Goal: Transaction & Acquisition: Purchase product/service

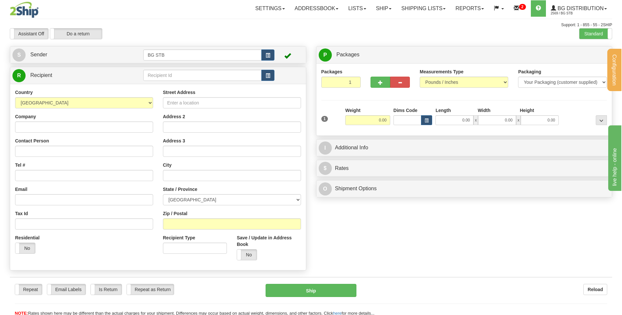
click at [172, 80] on td at bounding box center [208, 75] width 131 height 13
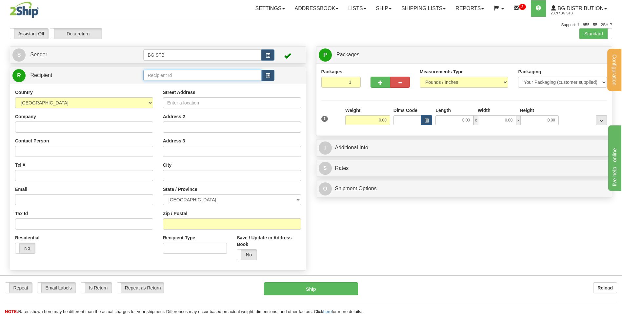
click at [174, 75] on input "text" at bounding box center [202, 75] width 118 height 11
type input "4127"
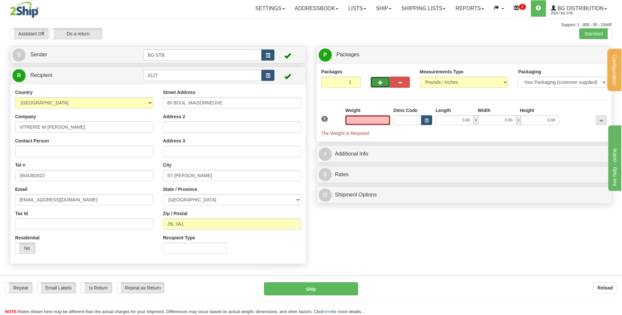
type input "0.00"
click at [377, 81] on button "button" at bounding box center [381, 82] width 20 height 11
click at [381, 82] on span "button" at bounding box center [380, 83] width 5 height 4
click at [382, 83] on span "button" at bounding box center [380, 83] width 5 height 4
type input "4"
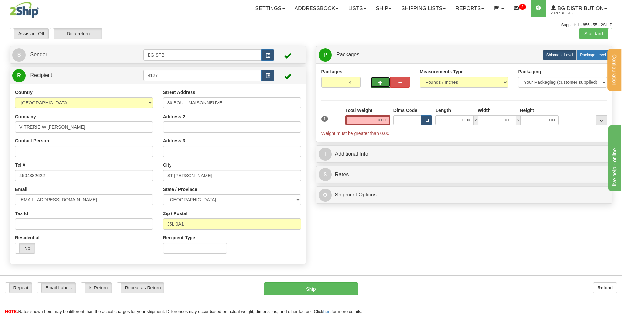
drag, startPoint x: 593, startPoint y: 50, endPoint x: 456, endPoint y: 90, distance: 142.1
click at [592, 51] on label "Package Level Pack.." at bounding box center [592, 55] width 33 height 10
radio input "true"
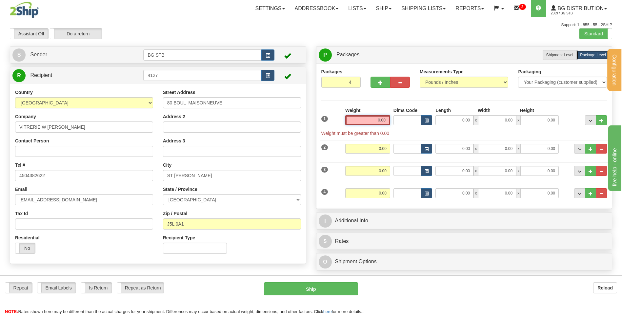
click at [372, 120] on input "0.00" at bounding box center [367, 120] width 45 height 10
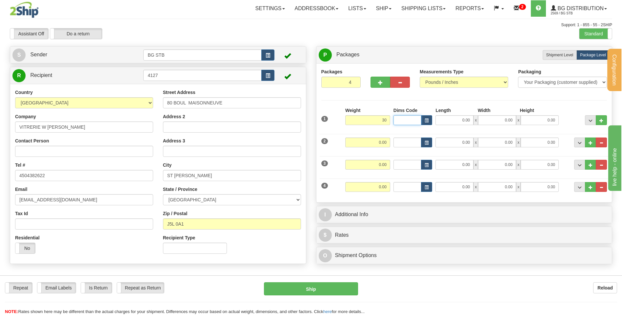
type input "30.00"
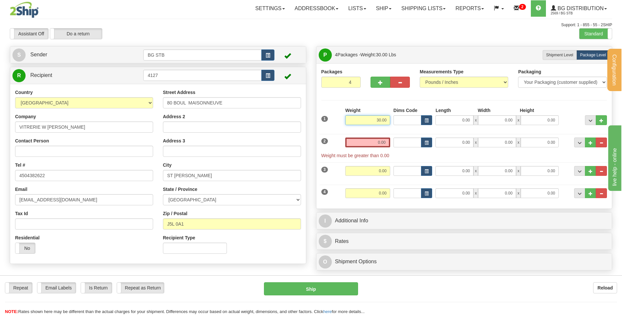
drag, startPoint x: 363, startPoint y: 121, endPoint x: 444, endPoint y: 110, distance: 82.1
click at [453, 113] on div "1 Weight 30.00 Dims Code x x" at bounding box center [464, 118] width 289 height 23
type input "520.00"
type input "48.00"
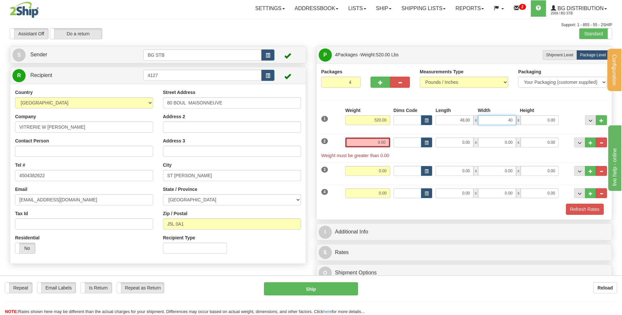
type input "40.00"
type input "33.00"
click at [377, 139] on input "0.00" at bounding box center [367, 143] width 45 height 10
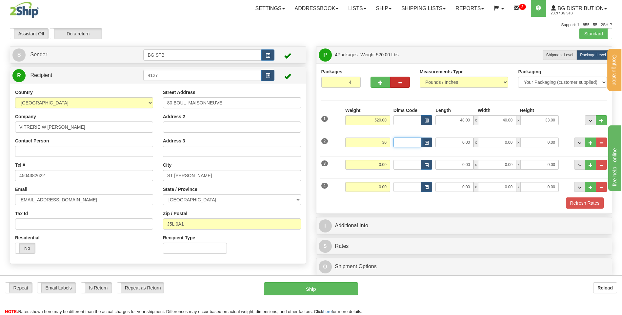
type input "30.00"
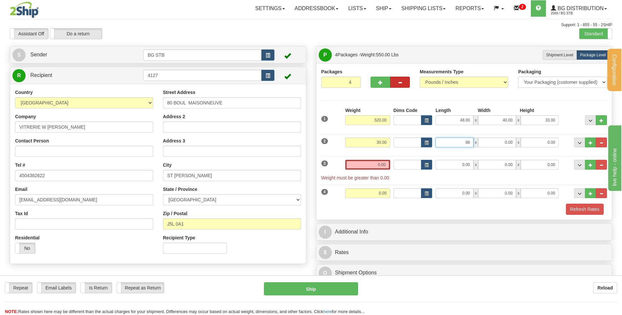
type input "88.00"
type input "6.00"
click at [444, 168] on input "0.00" at bounding box center [454, 165] width 38 height 10
type input "0.00"
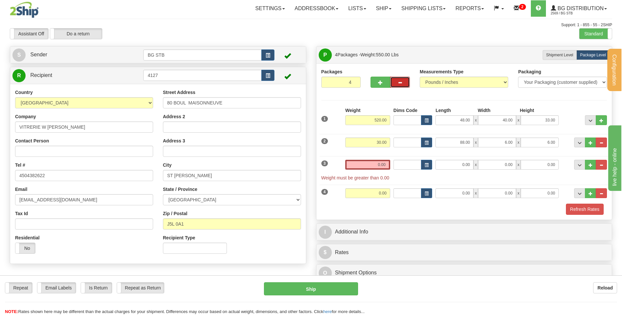
click at [405, 86] on button "button" at bounding box center [400, 82] width 20 height 11
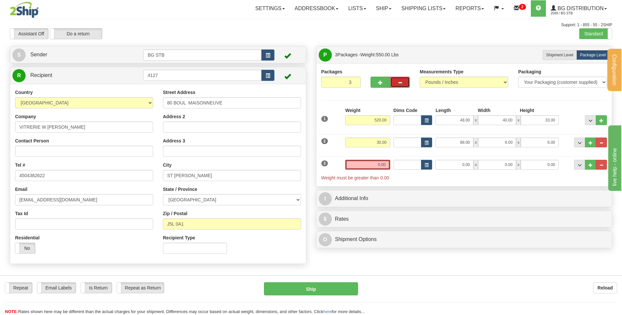
click at [400, 84] on span "button" at bounding box center [400, 83] width 5 height 4
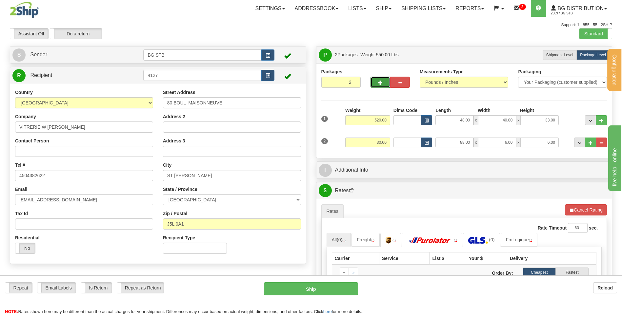
click at [384, 81] on button "button" at bounding box center [381, 82] width 20 height 11
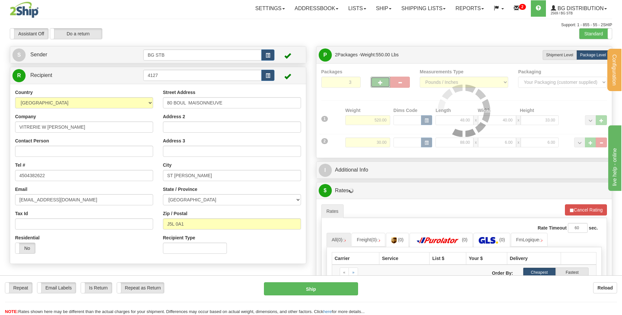
click at [382, 83] on span "button" at bounding box center [380, 83] width 5 height 4
type input "4"
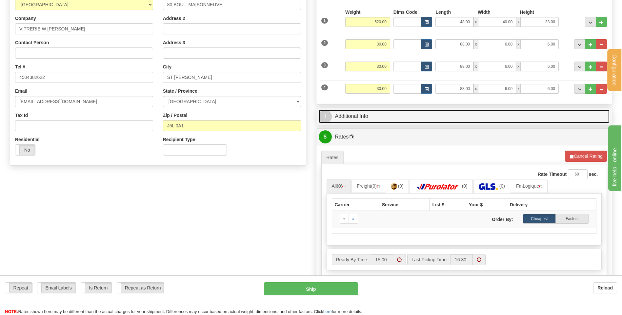
click at [351, 119] on link "I Additional Info" at bounding box center [464, 116] width 291 height 13
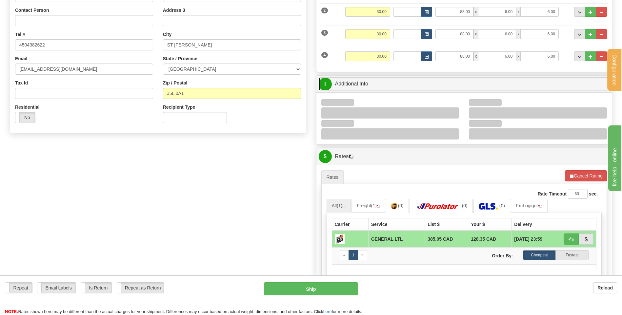
scroll to position [131, 0]
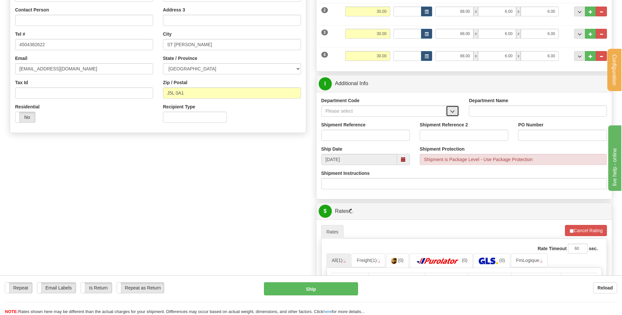
click at [452, 112] on span "button" at bounding box center [452, 112] width 5 height 4
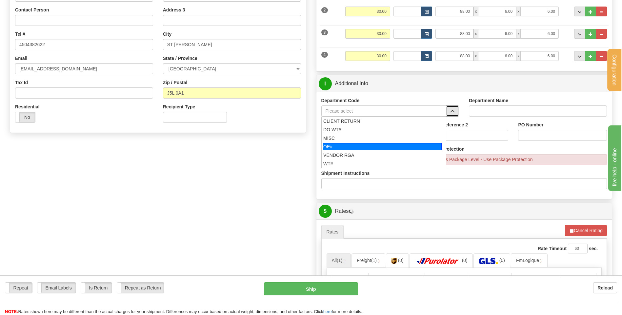
click at [367, 146] on div "OE#" at bounding box center [382, 146] width 119 height 7
type input "OE#"
type input "ORDERS"
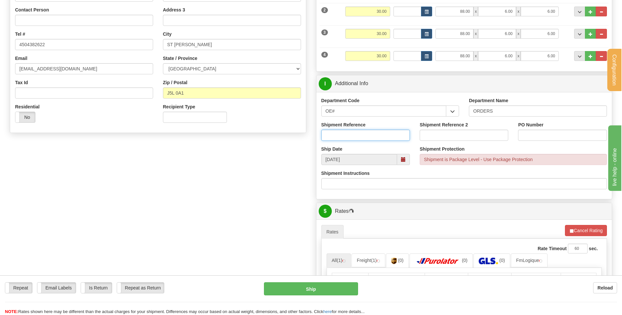
click at [366, 137] on input "Shipment Reference" at bounding box center [365, 135] width 89 height 11
type input "50319437-00"
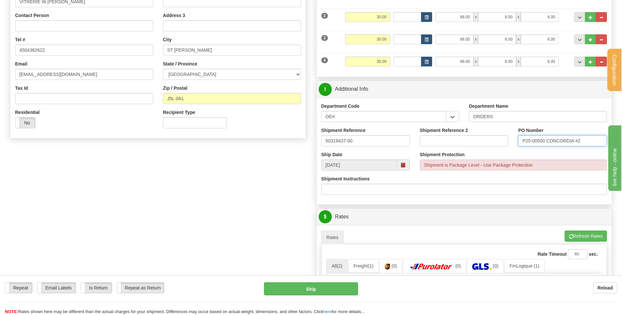
scroll to position [66, 0]
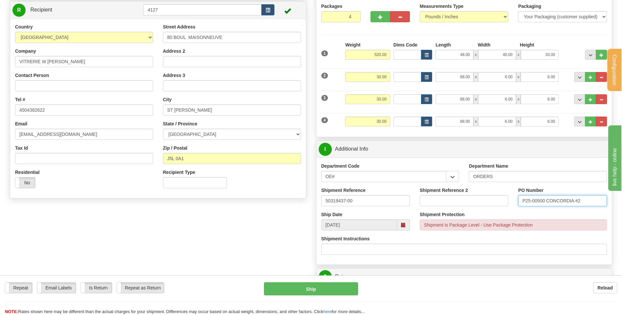
type input "P25-00500 CONCORDIA #2"
click at [174, 110] on input "ST JEROME" at bounding box center [232, 110] width 138 height 11
click at [188, 198] on div "R Recipient 4127" at bounding box center [158, 99] width 296 height 197
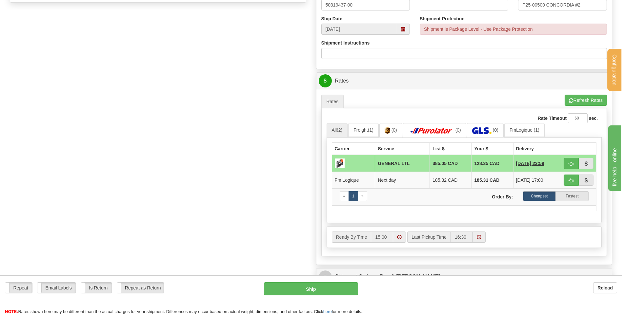
scroll to position [230, 0]
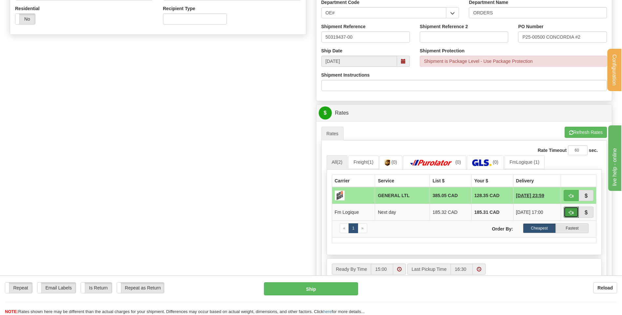
drag, startPoint x: 572, startPoint y: 210, endPoint x: 395, endPoint y: 191, distance: 177.4
click at [572, 211] on span "button" at bounding box center [571, 213] width 5 height 4
type input "jour"
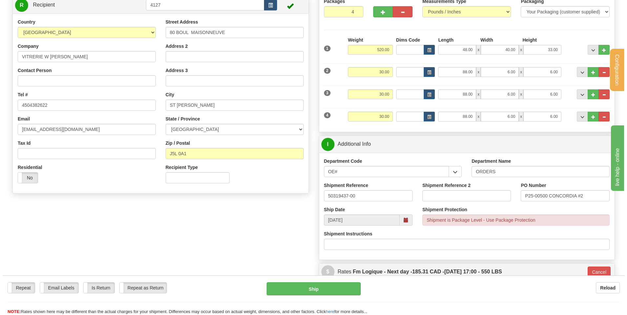
scroll to position [66, 0]
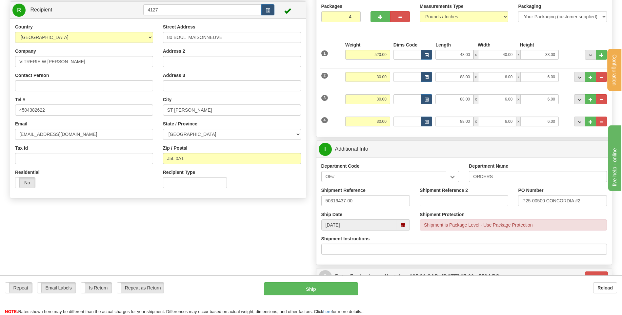
click at [311, 282] on div "Repeat Repeat Email Labels Email Labels Edit Is Return Is Return Repeat as Retu…" at bounding box center [311, 296] width 622 height 40
click at [312, 287] on button "Ship" at bounding box center [311, 289] width 94 height 13
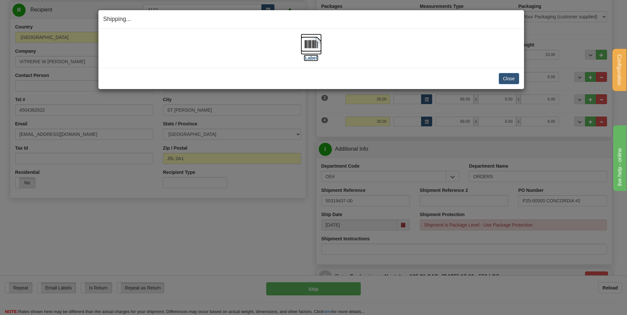
click at [313, 41] on img at bounding box center [311, 44] width 21 height 21
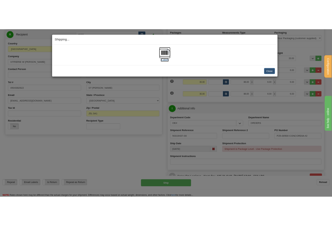
scroll to position [81, 0]
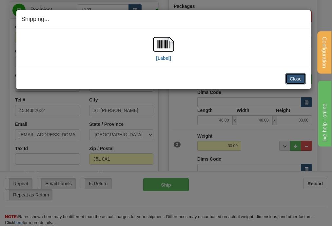
click at [297, 79] on button "Close" at bounding box center [296, 78] width 20 height 11
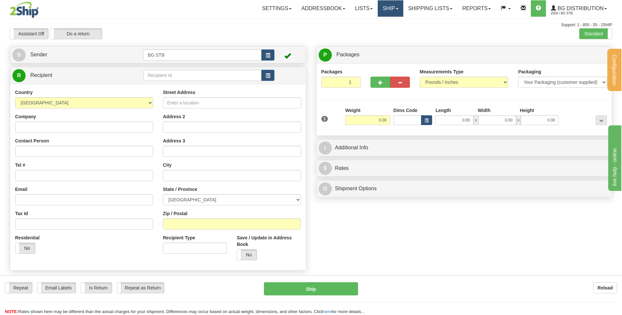
click at [327, 11] on link "Ship" at bounding box center [390, 8] width 25 height 16
click at [327, 13] on link "Shipping lists" at bounding box center [430, 8] width 54 height 16
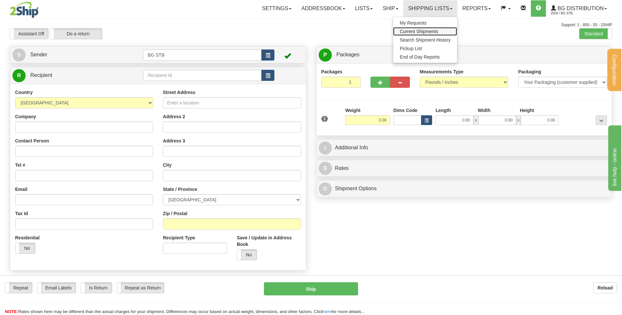
click at [327, 31] on span "Current Shipments" at bounding box center [419, 31] width 38 height 5
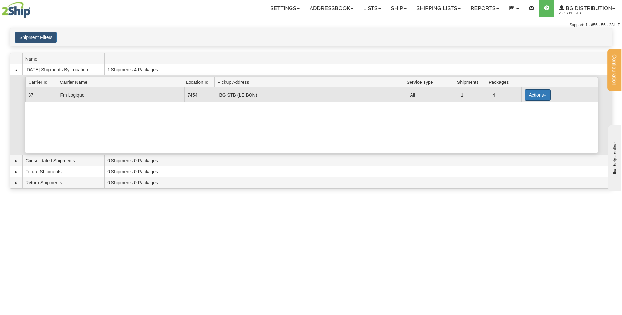
click at [526, 99] on button "Actions" at bounding box center [538, 95] width 26 height 11
click at [522, 106] on span "Details" at bounding box center [513, 107] width 18 height 5
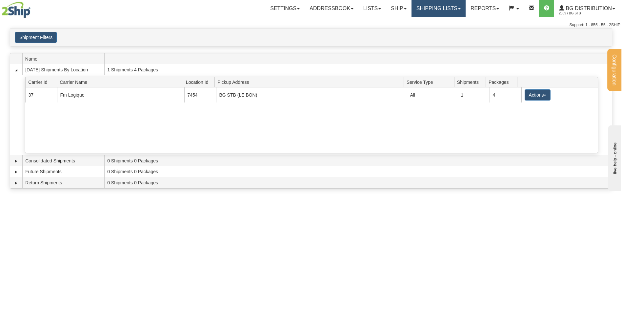
click at [427, 9] on link "Shipping lists" at bounding box center [439, 8] width 54 height 16
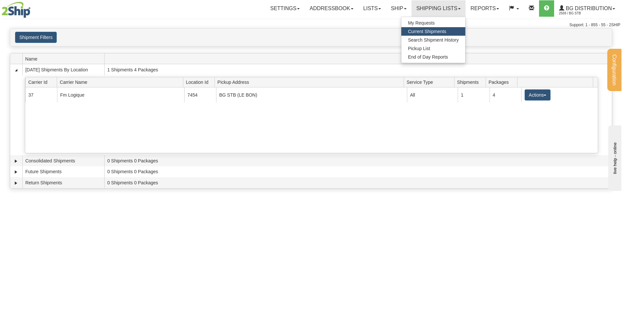
click at [428, 30] on span "Current Shipments" at bounding box center [427, 31] width 38 height 5
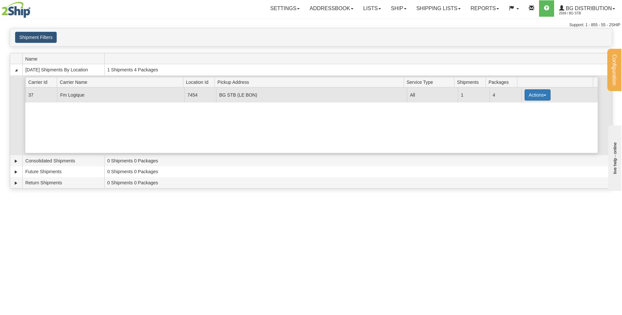
click at [534, 95] on button "Actions" at bounding box center [538, 95] width 26 height 11
click at [519, 111] on link "Details" at bounding box center [524, 107] width 52 height 9
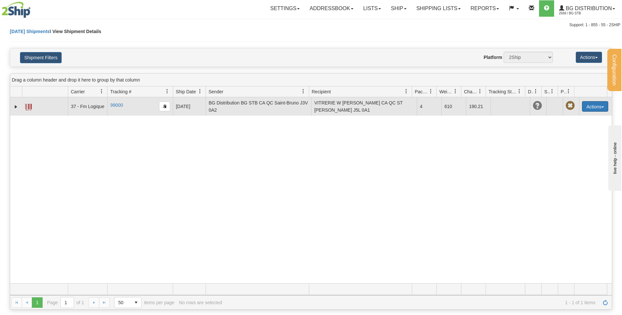
click at [591, 106] on button "Actions" at bounding box center [595, 106] width 26 height 10
click at [564, 145] on link "Delete" at bounding box center [574, 144] width 68 height 9
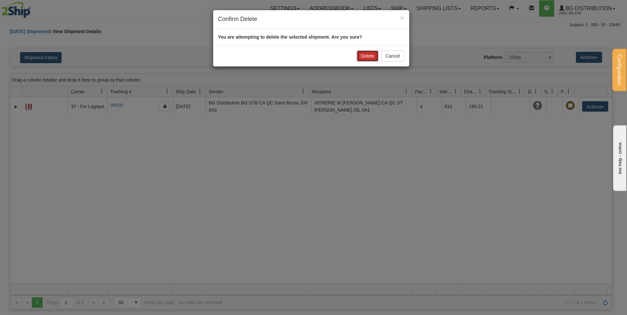
click at [360, 56] on button "Delete" at bounding box center [368, 55] width 22 height 11
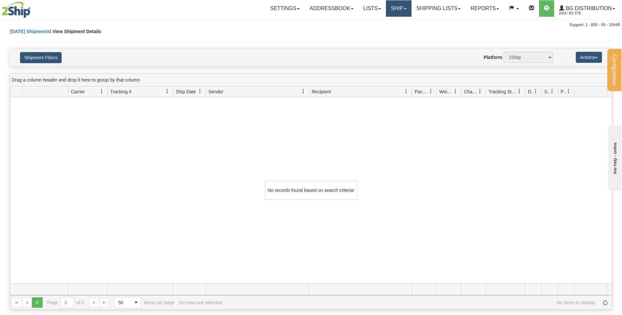
click at [399, 5] on link "Ship" at bounding box center [398, 8] width 25 height 16
click at [383, 25] on span "Ship Screen" at bounding box center [378, 22] width 25 height 5
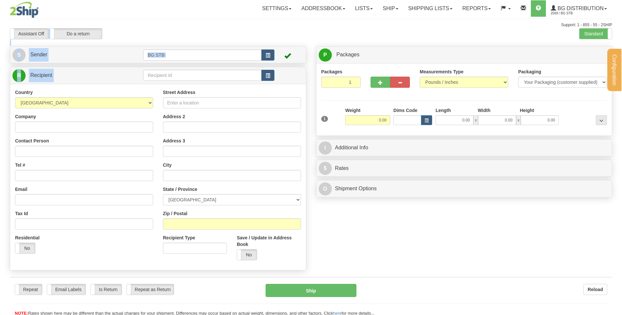
click at [182, 76] on div "Configuration My Configuration Panel Close Configure My Carriers" at bounding box center [311, 158] width 622 height 317
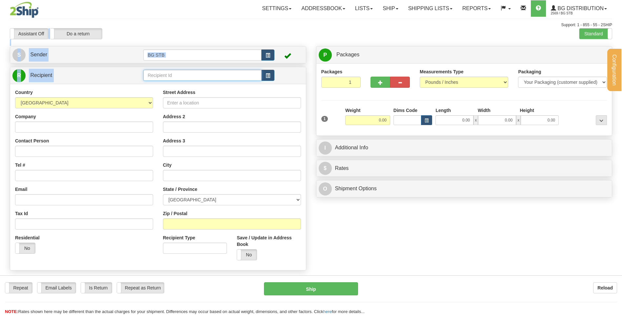
click at [181, 76] on input "text" at bounding box center [202, 75] width 118 height 11
type input "5916"
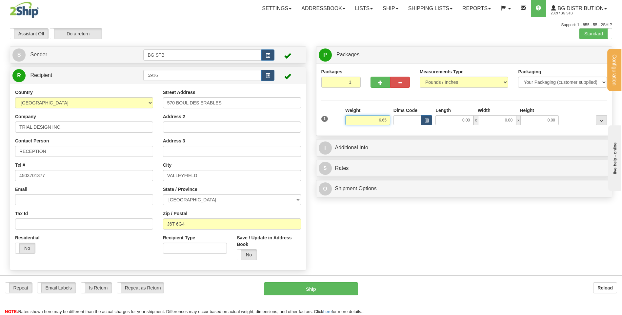
type input "6.65"
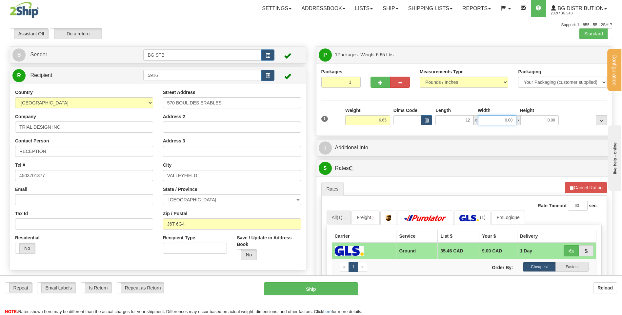
type input "12.00"
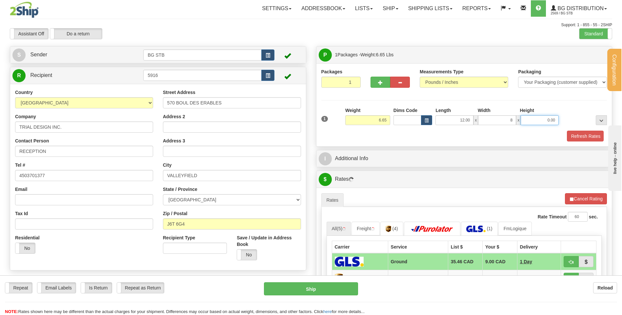
type input "8.00"
type input "6.00"
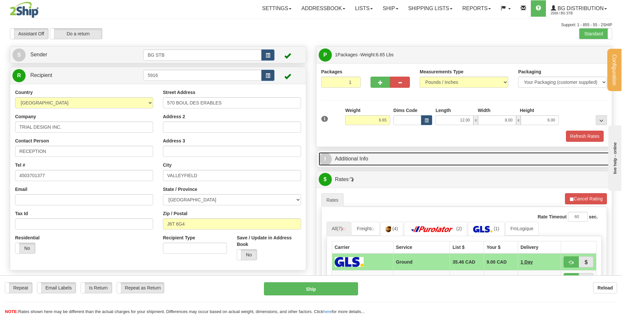
click at [368, 164] on link "I Additional Info" at bounding box center [464, 158] width 291 height 13
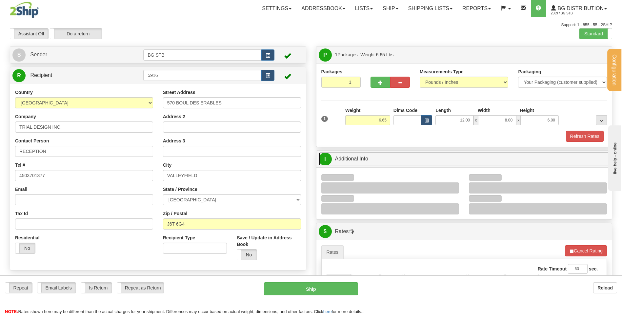
scroll to position [98, 0]
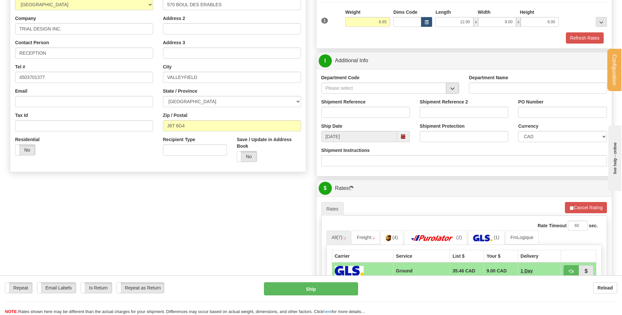
click at [458, 92] on button "button" at bounding box center [452, 88] width 13 height 11
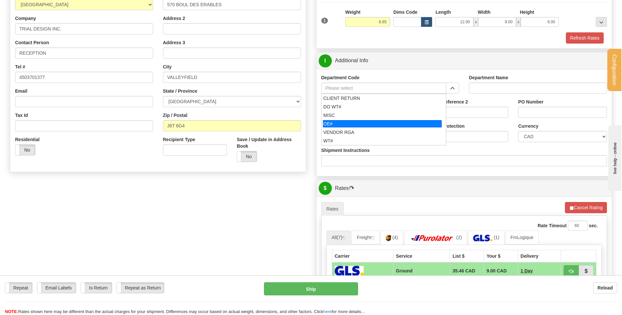
click at [360, 123] on div "OE#" at bounding box center [382, 123] width 119 height 7
type input "OE#"
type input "ORDERS"
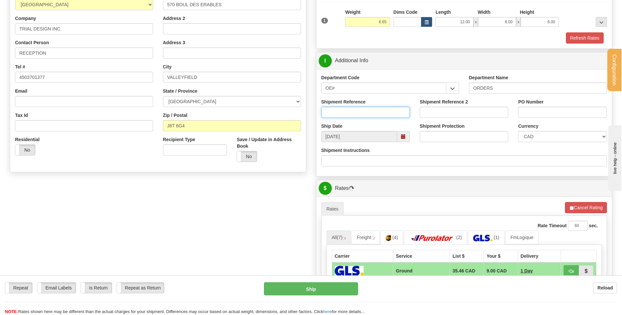
click at [358, 114] on input "Shipment Reference" at bounding box center [365, 112] width 89 height 11
type input "80004609-00"
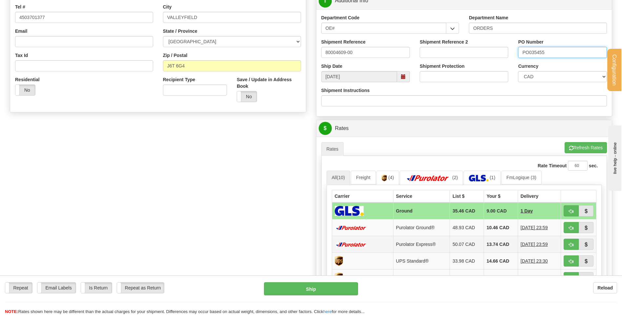
scroll to position [230, 0]
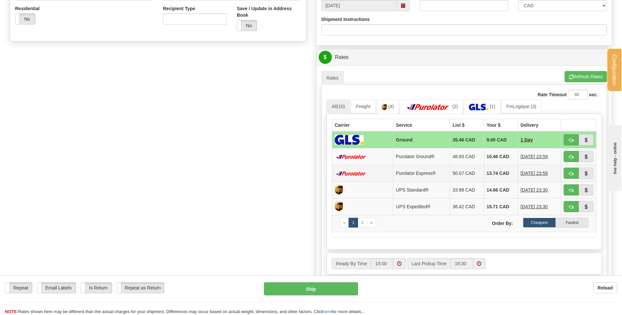
type input "PO035455"
click at [568, 155] on button "button" at bounding box center [571, 156] width 15 height 11
type input "260"
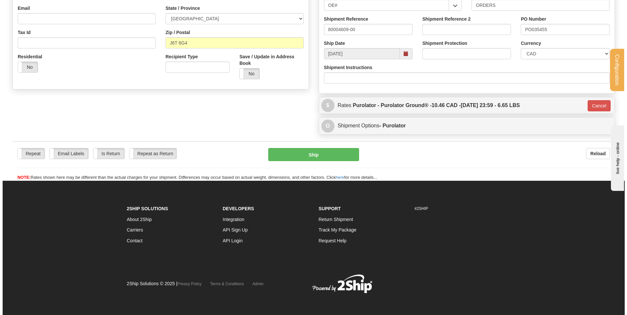
scroll to position [85, 0]
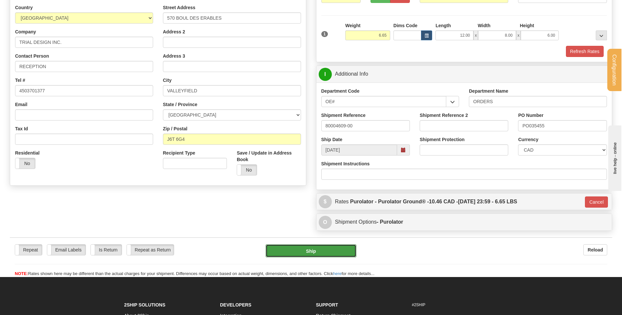
click at [299, 255] on button "Ship" at bounding box center [311, 251] width 91 height 13
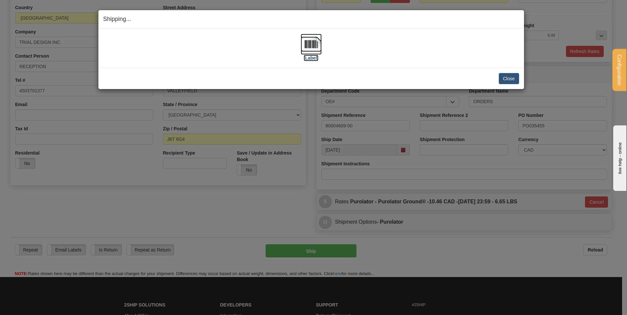
click at [315, 51] on img at bounding box center [311, 44] width 21 height 21
click at [504, 77] on button "Close" at bounding box center [509, 78] width 20 height 11
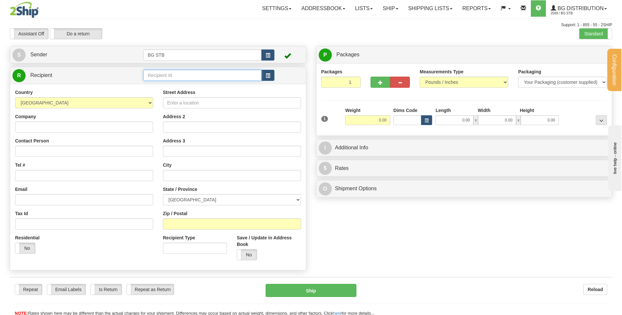
click at [176, 77] on input "text" at bounding box center [202, 75] width 118 height 11
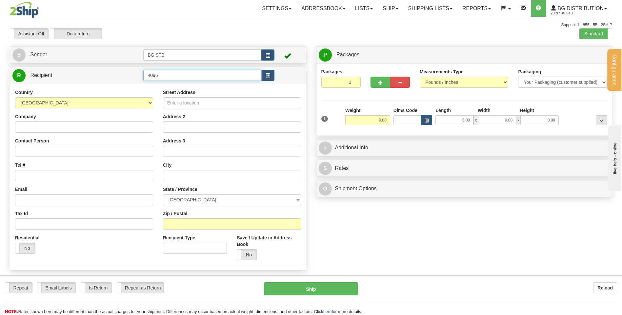
type input "4096"
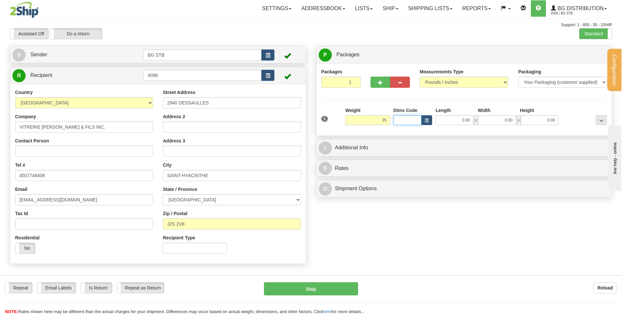
type input "35.00"
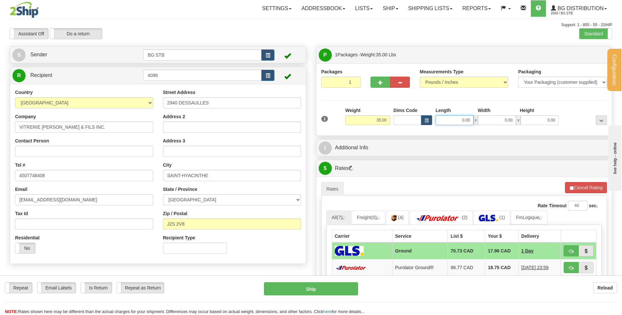
click at [448, 123] on input "0.00" at bounding box center [454, 120] width 38 height 10
type input "16.00"
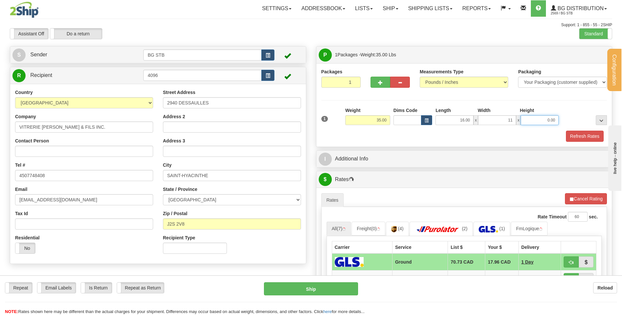
type input "11.00"
type input "11"
type input "11.00"
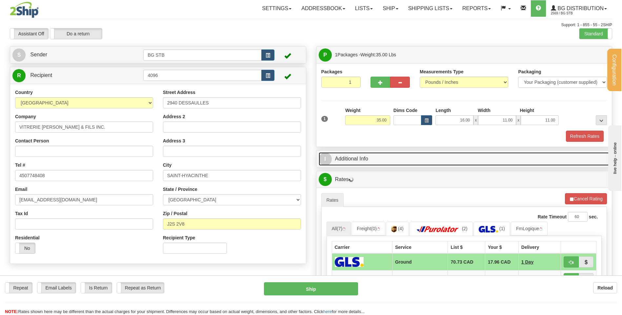
click at [402, 162] on link "I Additional Info" at bounding box center [464, 158] width 291 height 13
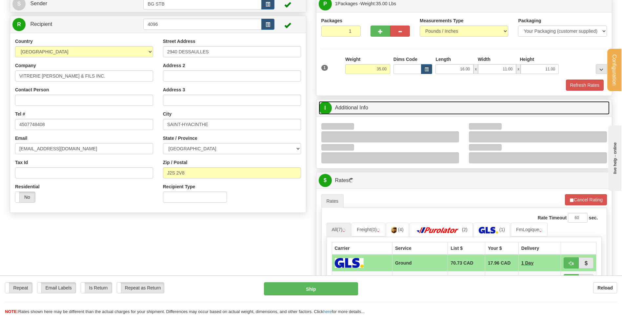
scroll to position [98, 0]
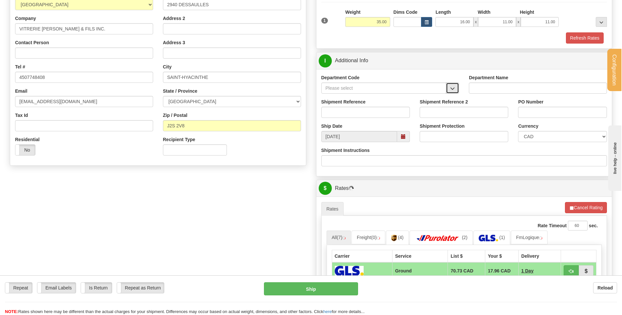
click at [453, 90] on span "button" at bounding box center [452, 89] width 5 height 4
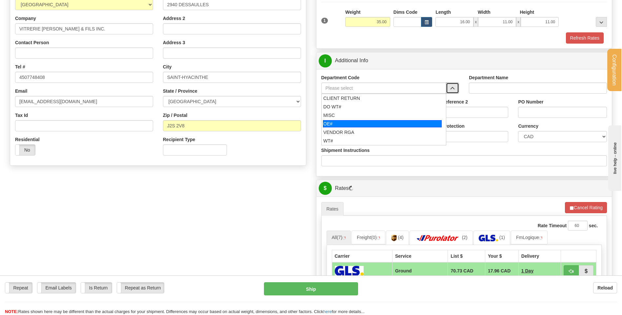
click at [342, 121] on div "OE#" at bounding box center [382, 123] width 119 height 7
type input "OE#"
type input "ORDERS"
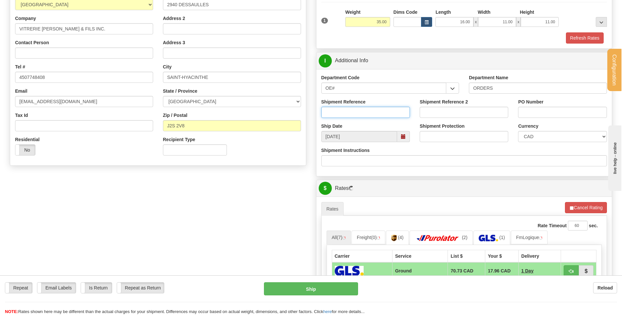
click at [343, 112] on input "Shipment Reference" at bounding box center [365, 112] width 89 height 11
drag, startPoint x: 378, startPoint y: 113, endPoint x: 261, endPoint y: 116, distance: 117.1
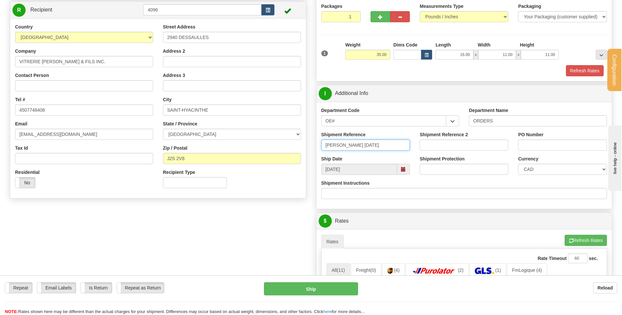
type input "nicolas 14-08-25"
click at [526, 142] on input "PO Number" at bounding box center [562, 145] width 89 height 11
paste input "nicolas 14-08-25"
type input "nicolas 14-08-25"
drag, startPoint x: 360, startPoint y: 145, endPoint x: 207, endPoint y: 147, distance: 153.8
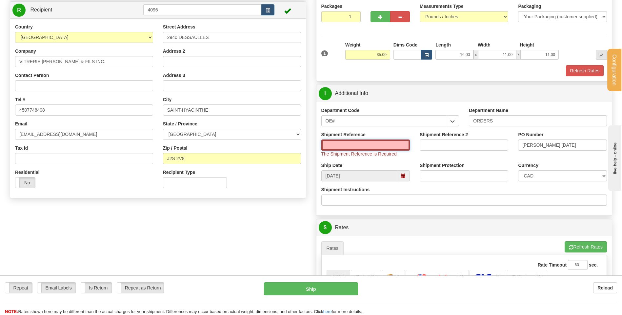
type input "7"
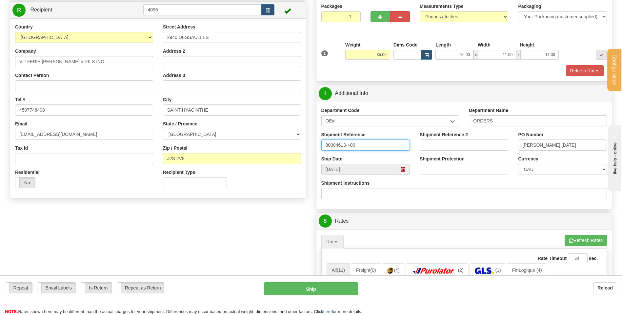
click at [350, 145] on input "80004613-+00" at bounding box center [365, 145] width 89 height 11
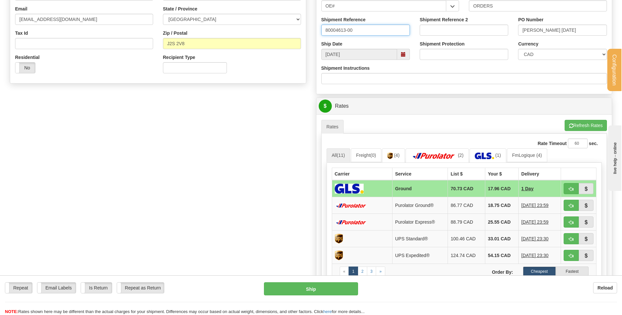
scroll to position [197, 0]
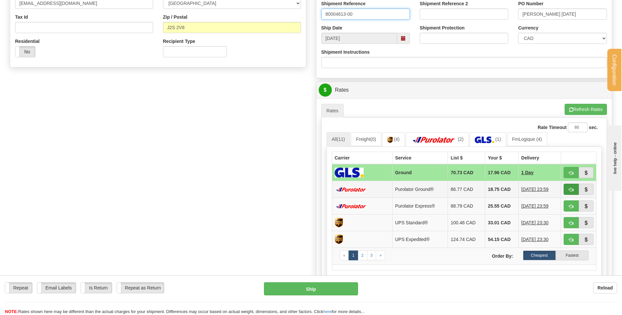
type input "80004613-00"
drag, startPoint x: 566, startPoint y: 188, endPoint x: 459, endPoint y: 202, distance: 107.5
click at [566, 188] on button "button" at bounding box center [571, 189] width 15 height 11
type input "260"
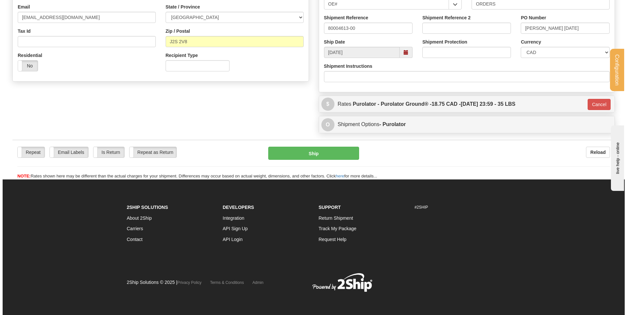
scroll to position [183, 0]
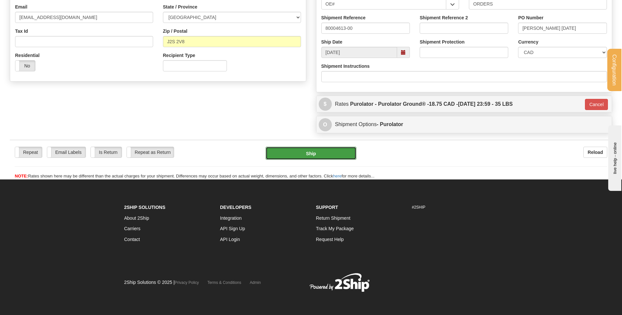
click at [303, 156] on button "Ship" at bounding box center [311, 153] width 91 height 13
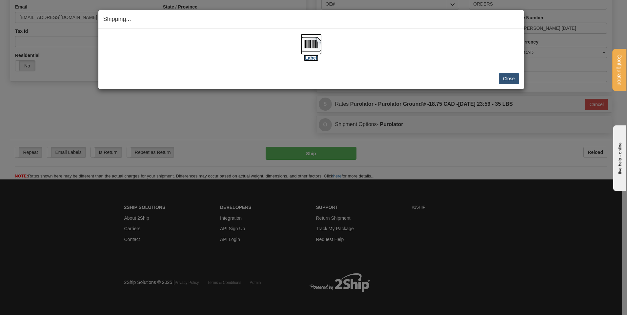
click at [306, 49] on img at bounding box center [311, 44] width 21 height 21
click at [513, 76] on button "Close" at bounding box center [509, 78] width 20 height 11
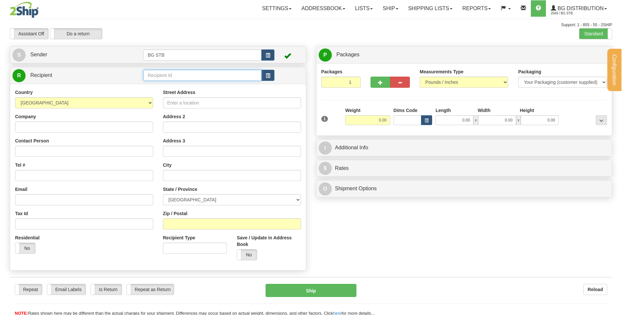
click at [181, 76] on input "text" at bounding box center [202, 75] width 118 height 11
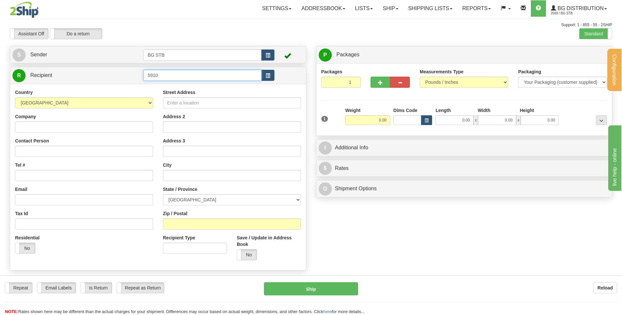
type input "5910"
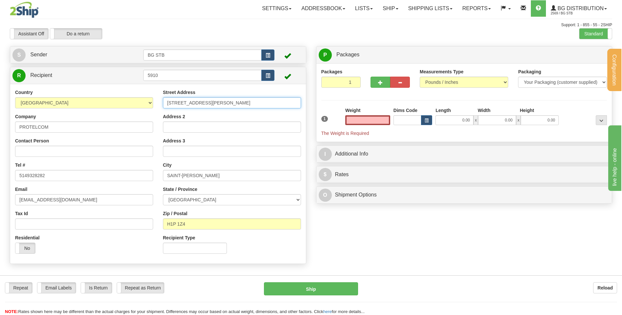
type input "0.00"
click at [46, 116] on div "Country [GEOGRAPHIC_DATA] [GEOGRAPHIC_DATA] [GEOGRAPHIC_DATA] [GEOGRAPHIC_DATA]…" at bounding box center [158, 174] width 296 height 170
type input "[STREET_ADDRESS][PERSON_NAME]"
drag, startPoint x: 176, startPoint y: 172, endPoint x: 91, endPoint y: 171, distance: 84.6
click at [93, 170] on div "Country [GEOGRAPHIC_DATA] [GEOGRAPHIC_DATA] [GEOGRAPHIC_DATA] [GEOGRAPHIC_DATA]…" at bounding box center [158, 174] width 296 height 170
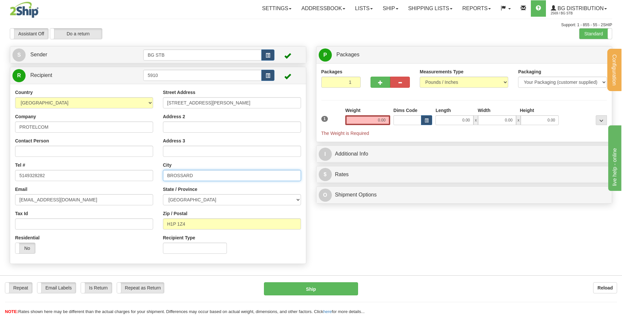
type input "BROSSARD"
drag, startPoint x: 169, startPoint y: 227, endPoint x: 140, endPoint y: 208, distance: 34.4
click at [162, 229] on div "Street Address [STREET_ADDRESS][PERSON_NAME] Address 2 Address 3 City BROSSARD …" at bounding box center [232, 174] width 148 height 170
type input "J4Y 2R4"
click at [379, 118] on input "0.00" at bounding box center [367, 120] width 45 height 10
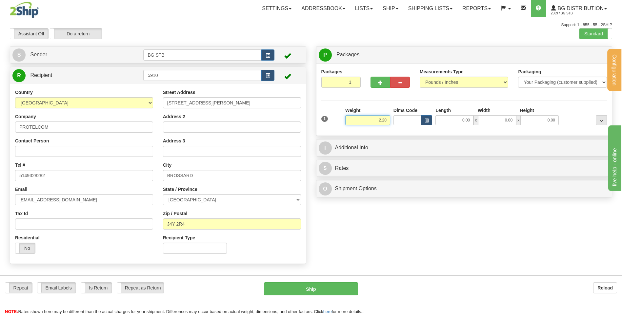
type input "2.20"
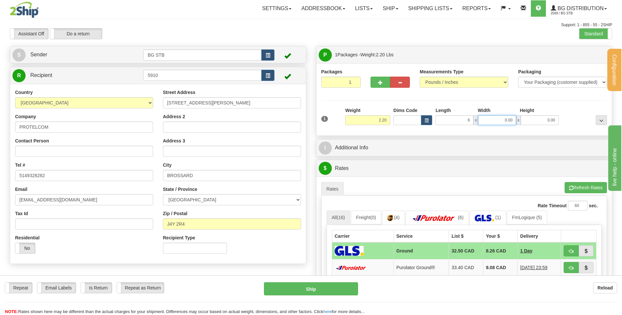
type input "6.00"
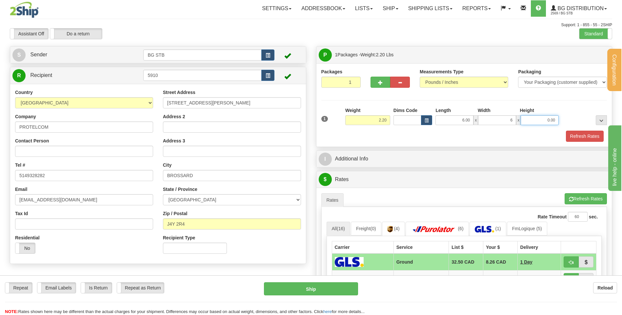
type input "6.00"
type input "11.00"
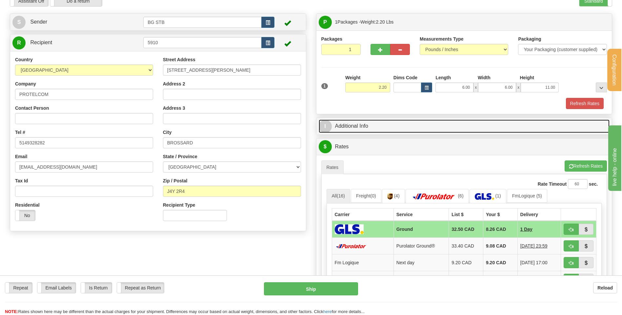
click at [375, 122] on link "I Additional Info" at bounding box center [464, 126] width 291 height 13
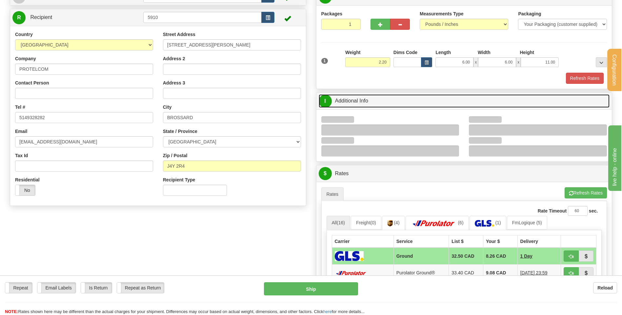
scroll to position [98, 0]
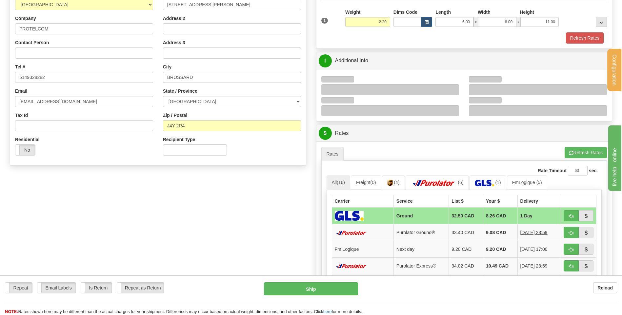
click at [454, 85] on div at bounding box center [390, 89] width 138 height 11
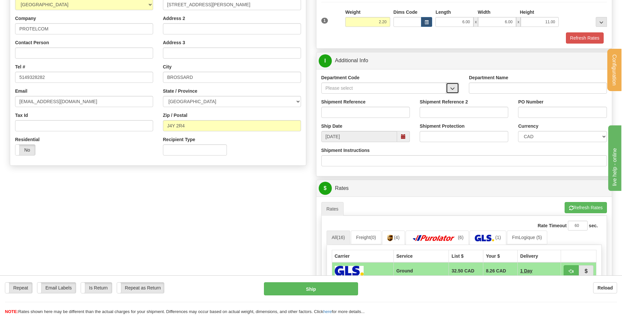
click at [457, 86] on button "button" at bounding box center [452, 88] width 13 height 11
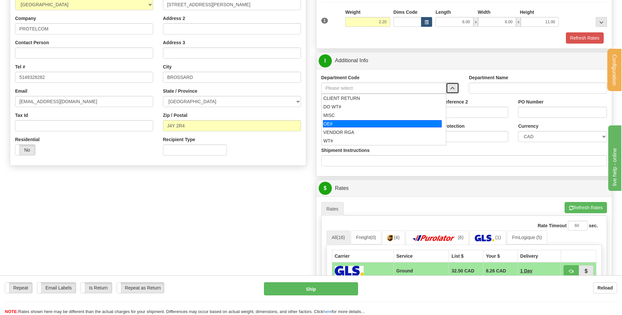
click at [350, 124] on div "OE#" at bounding box center [382, 123] width 119 height 7
type input "OE#"
type input "ORDERS"
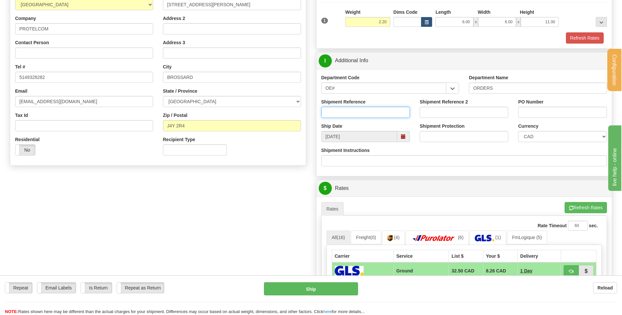
click at [353, 112] on input "Shipment Reference" at bounding box center [365, 112] width 89 height 11
type input "80004029-00"
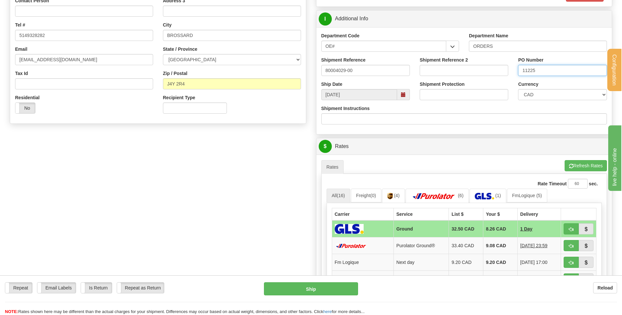
scroll to position [230, 0]
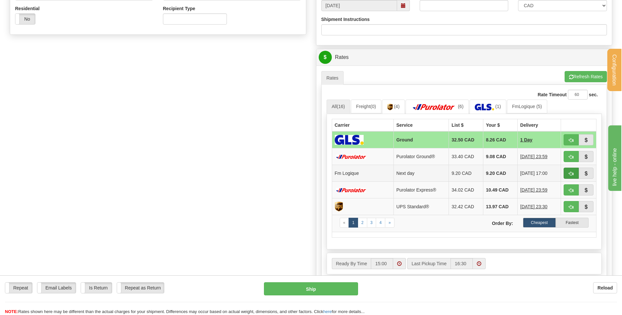
type input "11225"
click at [568, 172] on button "button" at bounding box center [571, 173] width 15 height 11
type input "jour"
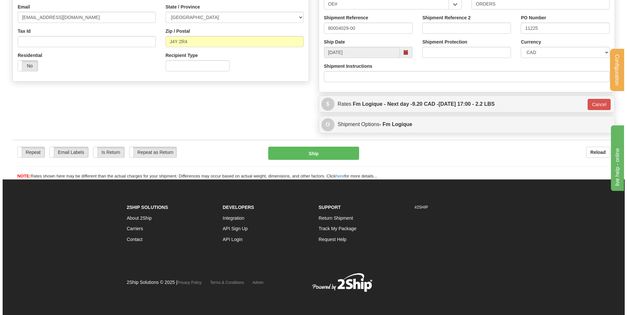
scroll to position [167, 0]
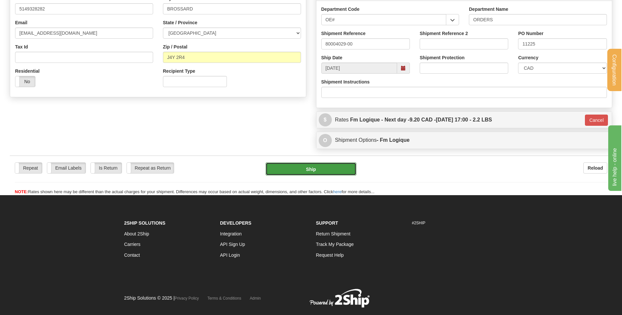
click at [292, 170] on button "Ship" at bounding box center [311, 169] width 91 height 13
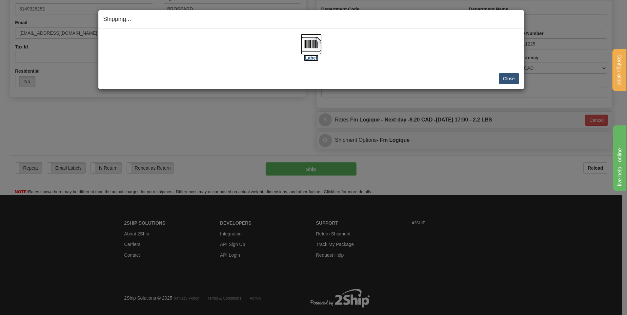
click at [311, 44] on img at bounding box center [311, 44] width 21 height 21
